Goal: Task Accomplishment & Management: Manage account settings

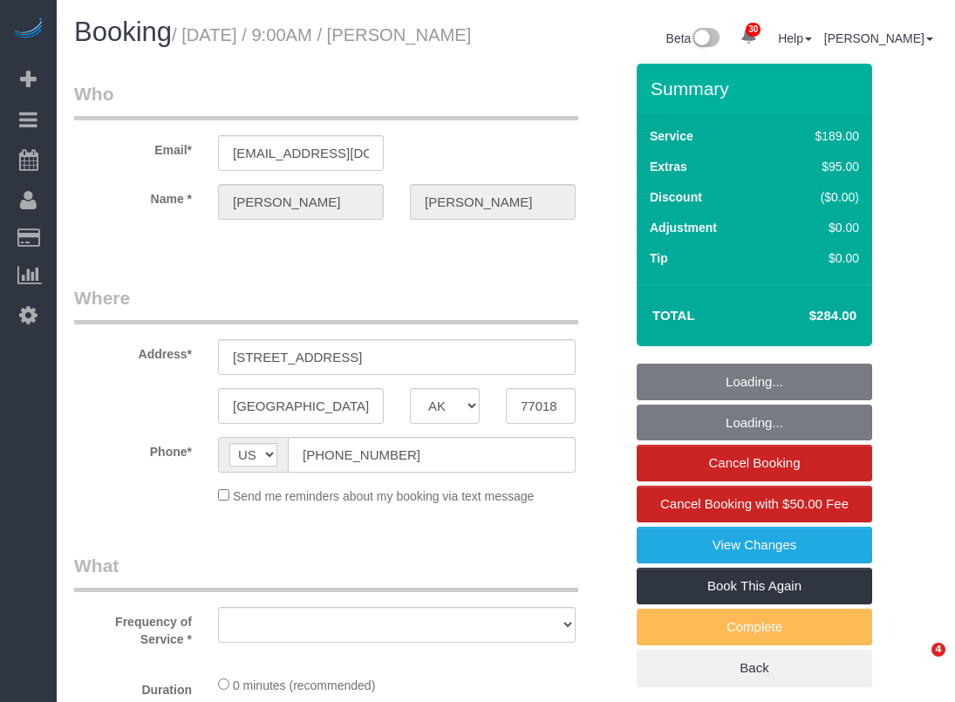
select select "[GEOGRAPHIC_DATA]"
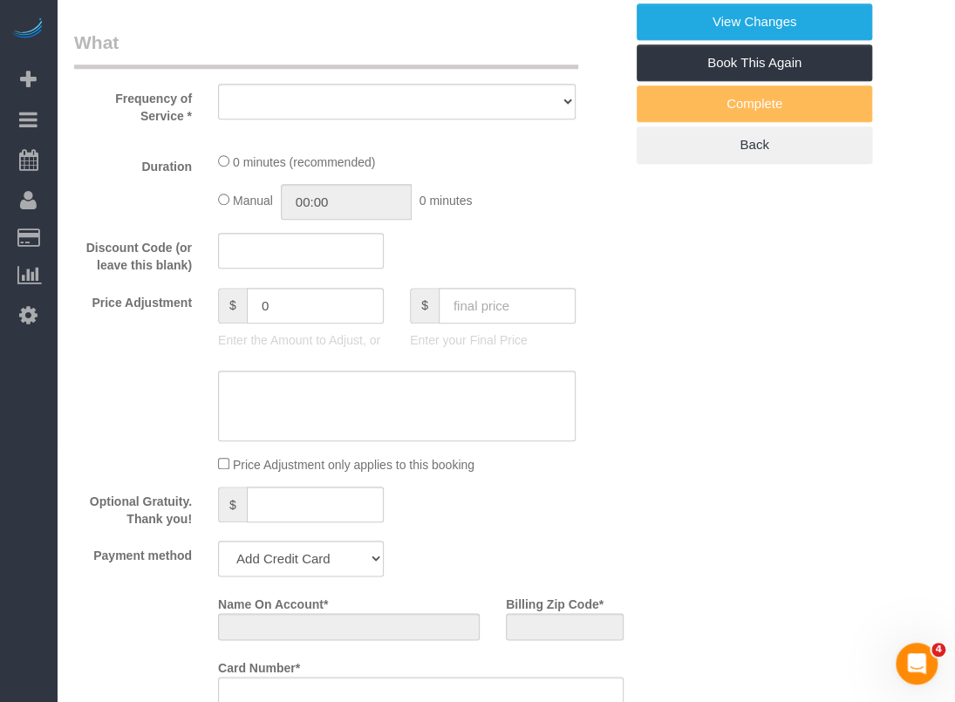
select select "object:6394"
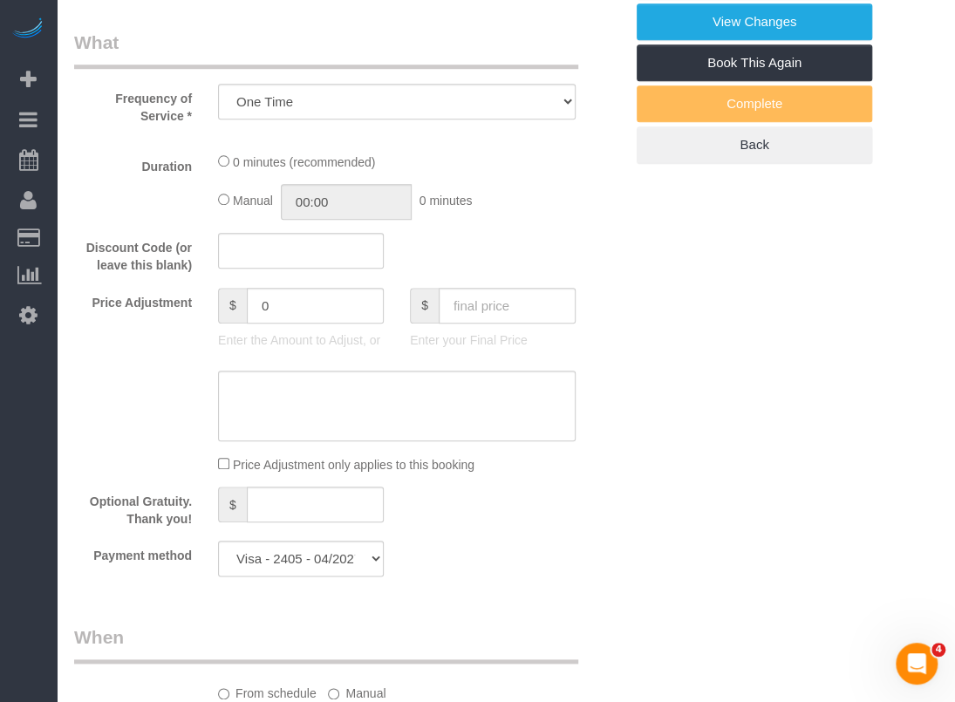
select select "string:fspay-607646a7-369b-4b0b-9bb2-9e25ef0daf4e"
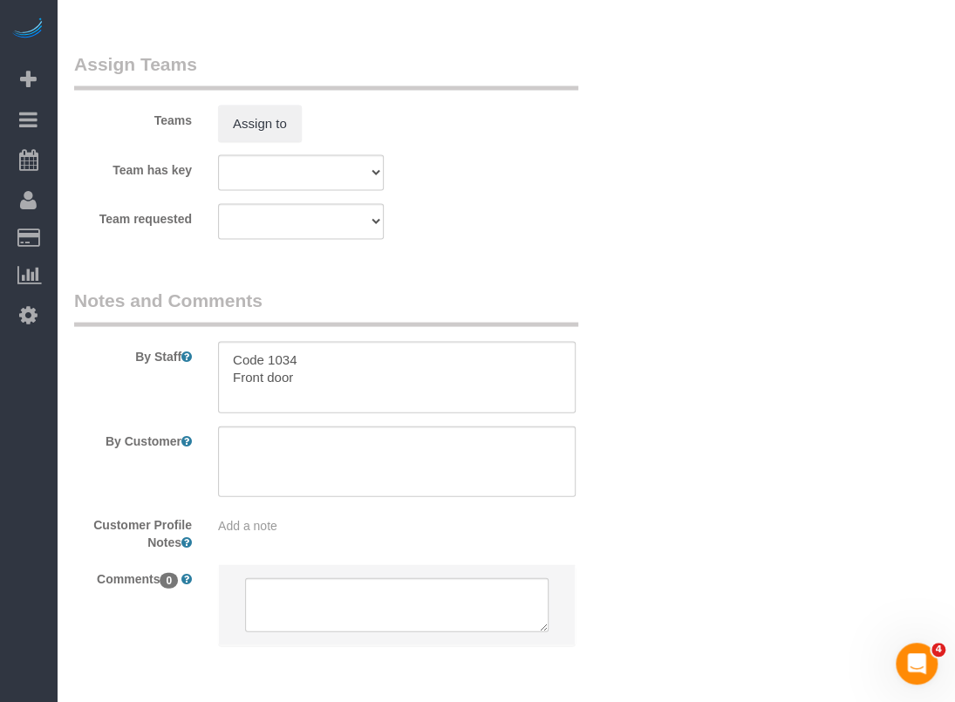
select select "object:6481"
select select "3"
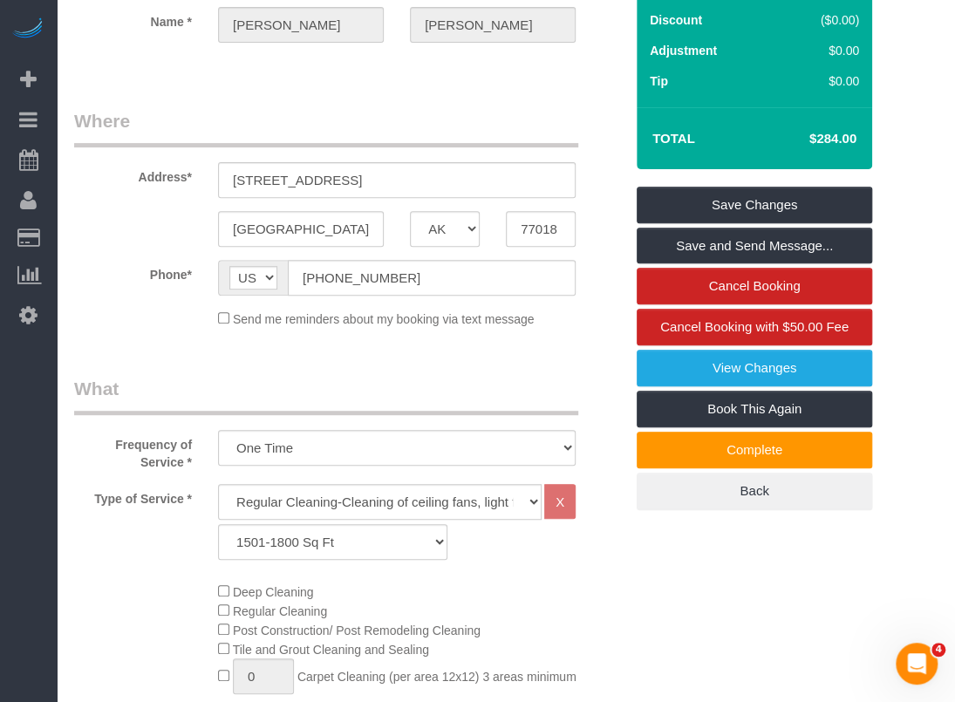
scroll to position [98, 0]
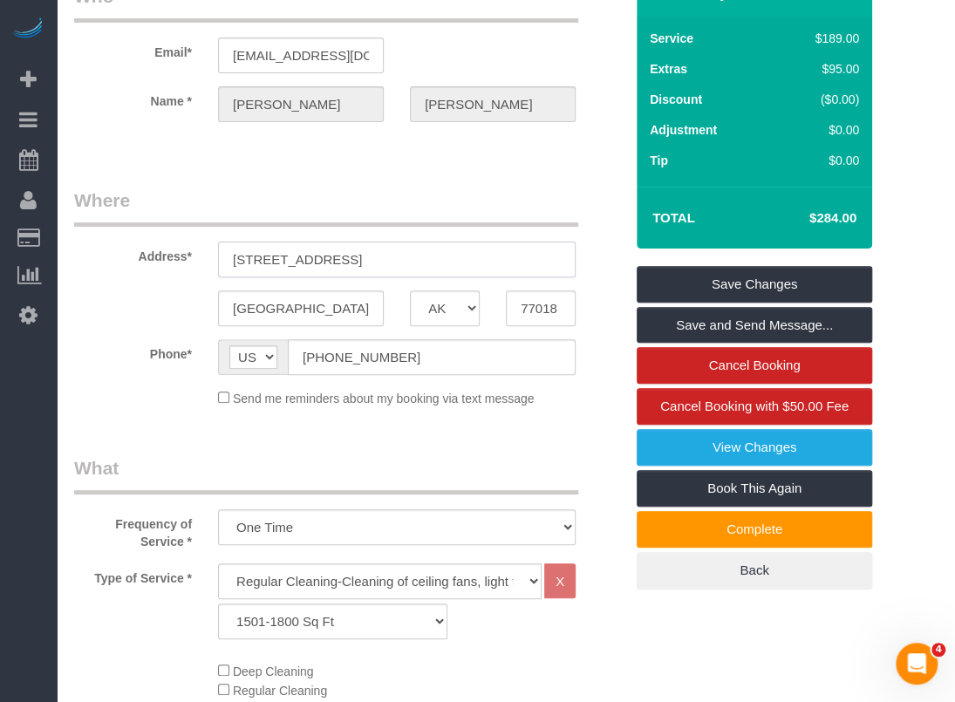
drag, startPoint x: 324, startPoint y: 278, endPoint x: 209, endPoint y: 280, distance: 114.3
click at [209, 277] on div "[STREET_ADDRESS]" at bounding box center [397, 260] width 384 height 36
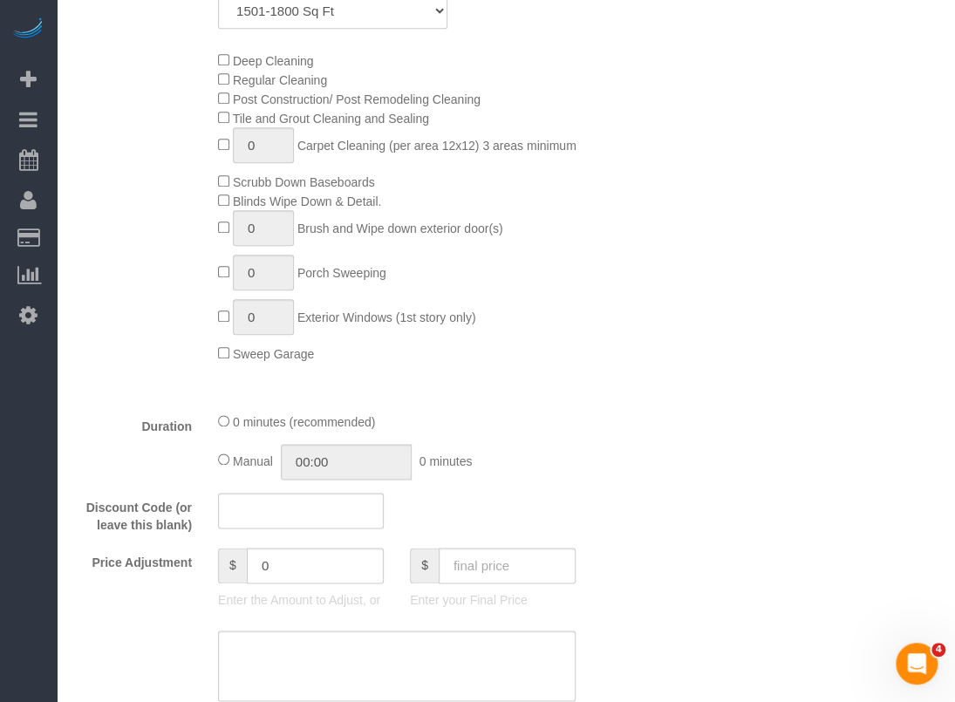
scroll to position [883, 0]
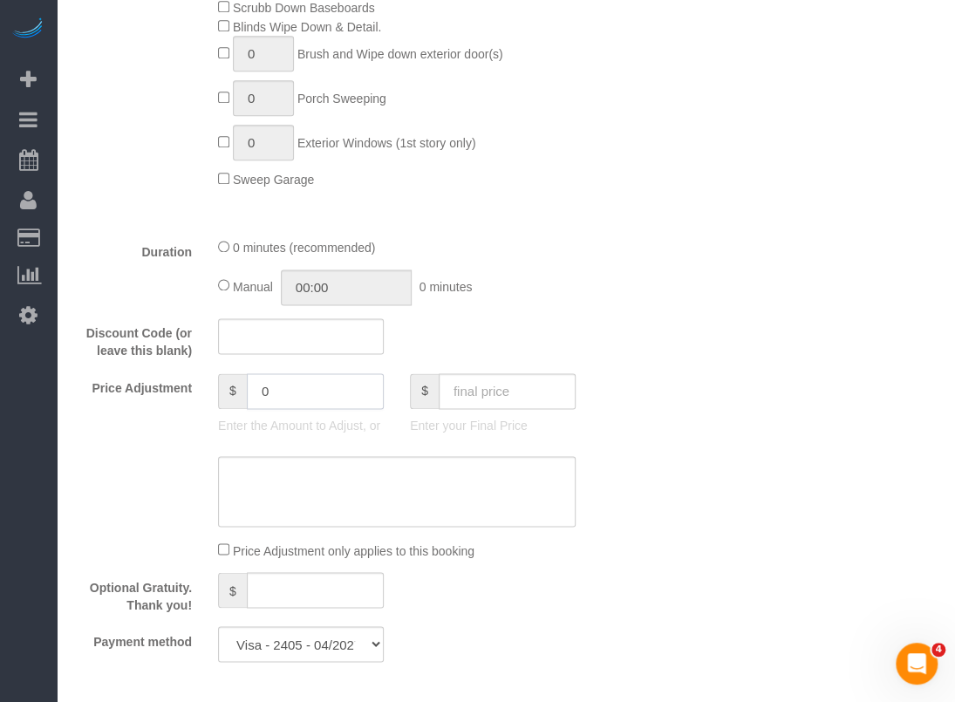
drag, startPoint x: 342, startPoint y: 414, endPoint x: 171, endPoint y: 398, distance: 171.8
click at [171, 398] on div "Price Adjustment $ 0 Enter the Amount to Adjust, or $ Enter your Final Price" at bounding box center [349, 408] width 576 height 70
type input "30"
drag, startPoint x: 644, startPoint y: 350, endPoint x: 632, endPoint y: 348, distance: 12.3
click at [637, 348] on div "Who Email* [EMAIL_ADDRESS][DOMAIN_NAME] Name * [PERSON_NAME] Where Address* [ST…" at bounding box center [506, 430] width 864 height 2499
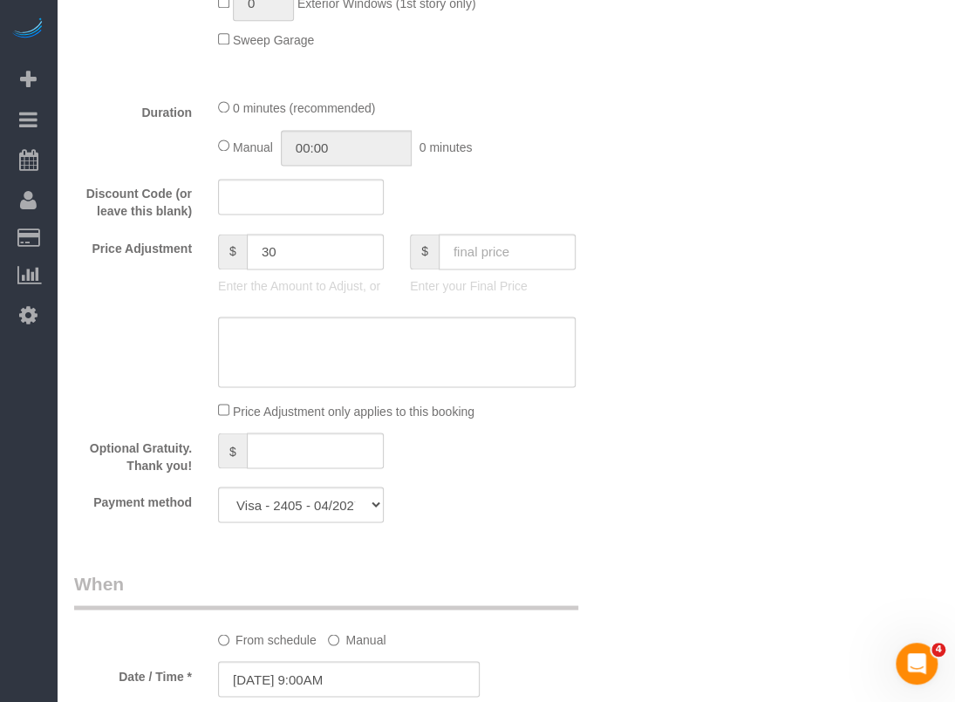
scroll to position [1047, 0]
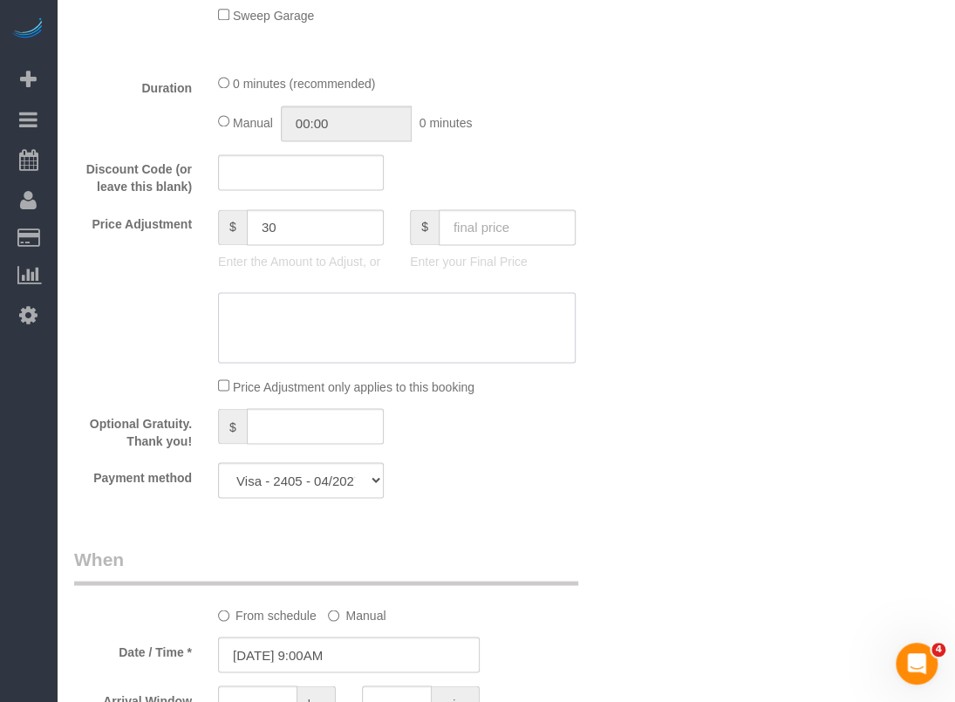
drag, startPoint x: 400, startPoint y: 327, endPoint x: 408, endPoint y: 338, distance: 14.3
click at [401, 331] on textarea at bounding box center [397, 328] width 358 height 72
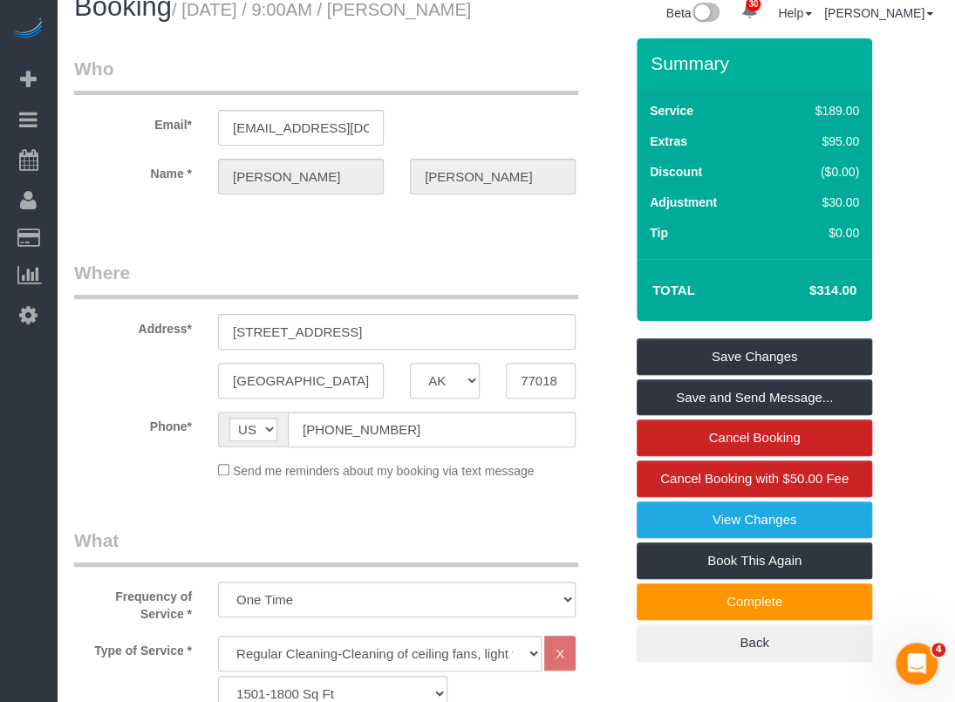
scroll to position [0, 0]
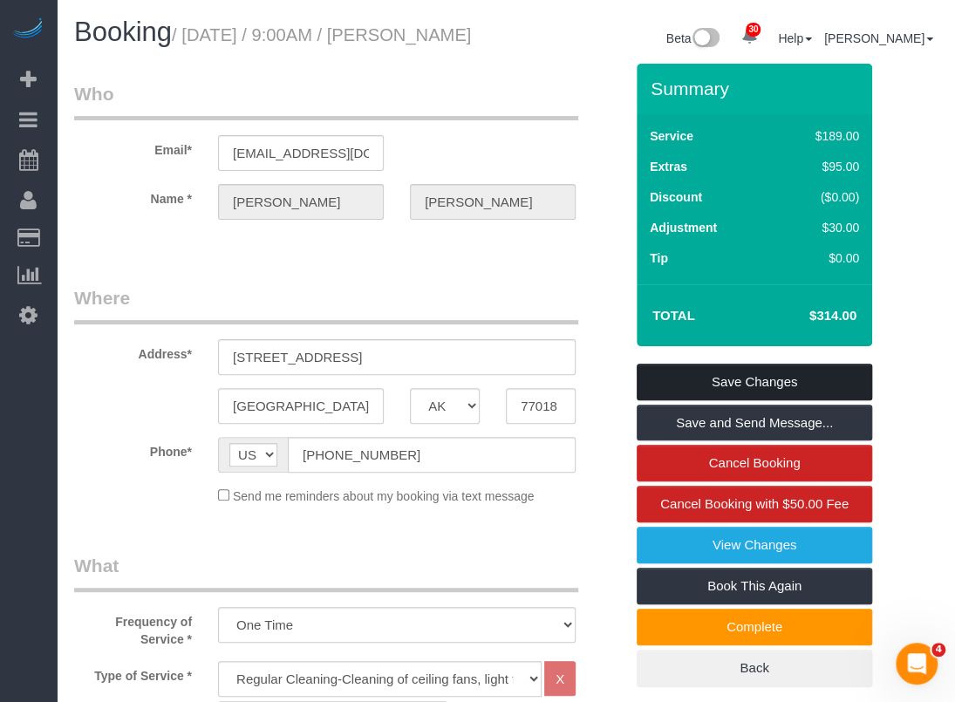
type textarea "$30 extra for deep"
click at [750, 399] on link "Save Changes" at bounding box center [755, 382] width 236 height 37
